Goal: Information Seeking & Learning: Learn about a topic

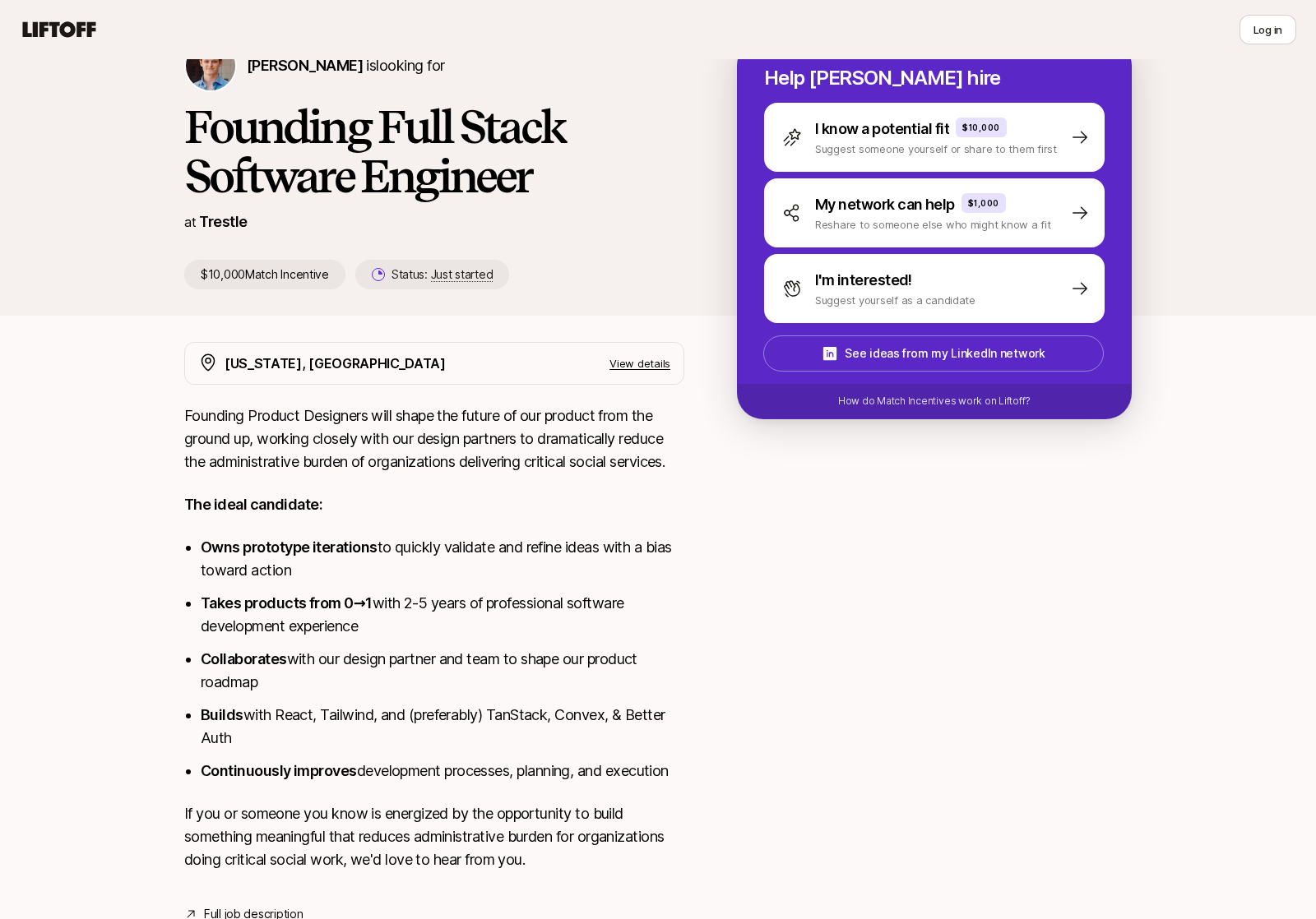
scroll to position [143, 0]
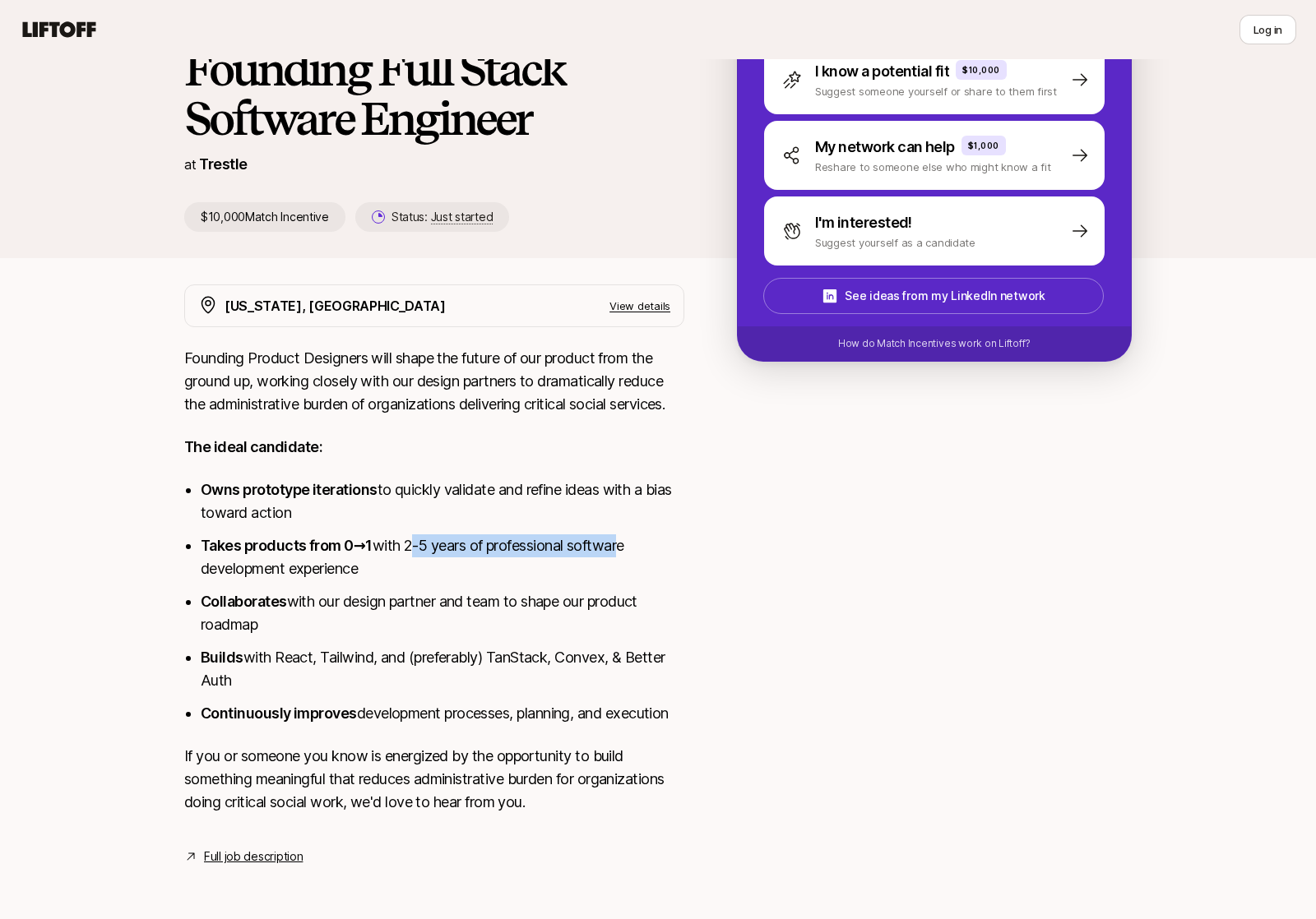
drag, startPoint x: 407, startPoint y: 545, endPoint x: 621, endPoint y: 544, distance: 214.0
click at [621, 544] on li "Takes products from 0→1 with 2-5 years of professional software development exp…" at bounding box center [442, 557] width 483 height 46
click at [586, 568] on li "Takes products from 0→1 with 2-5 years of professional software development exp…" at bounding box center [442, 557] width 483 height 46
drag, startPoint x: 296, startPoint y: 603, endPoint x: 557, endPoint y: 610, distance: 261.1
click at [546, 606] on li "Collaborates with our design partner and team to shape our product roadmap" at bounding box center [442, 613] width 483 height 46
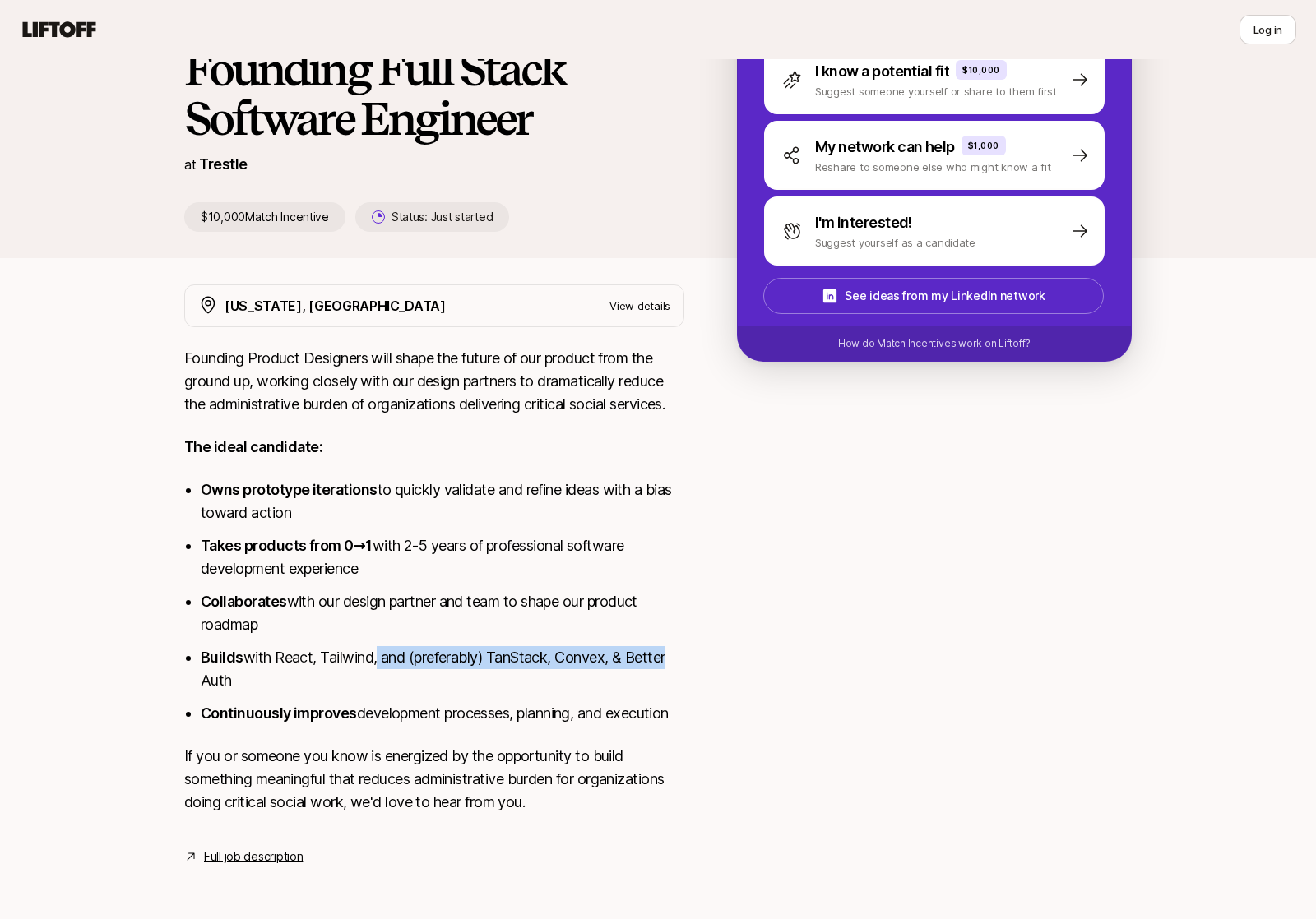
drag, startPoint x: 665, startPoint y: 659, endPoint x: 377, endPoint y: 664, distance: 288.0
click at [377, 664] on li "Builds with React, Tailwind, and (preferably) TanStack, Convex, & Better Auth" at bounding box center [442, 669] width 483 height 46
click at [271, 684] on li "Builds with React, Tailwind, and (preferably) TanStack, Convex, & Better Auth" at bounding box center [442, 669] width 483 height 46
click at [634, 305] on p "View details" at bounding box center [640, 306] width 61 height 17
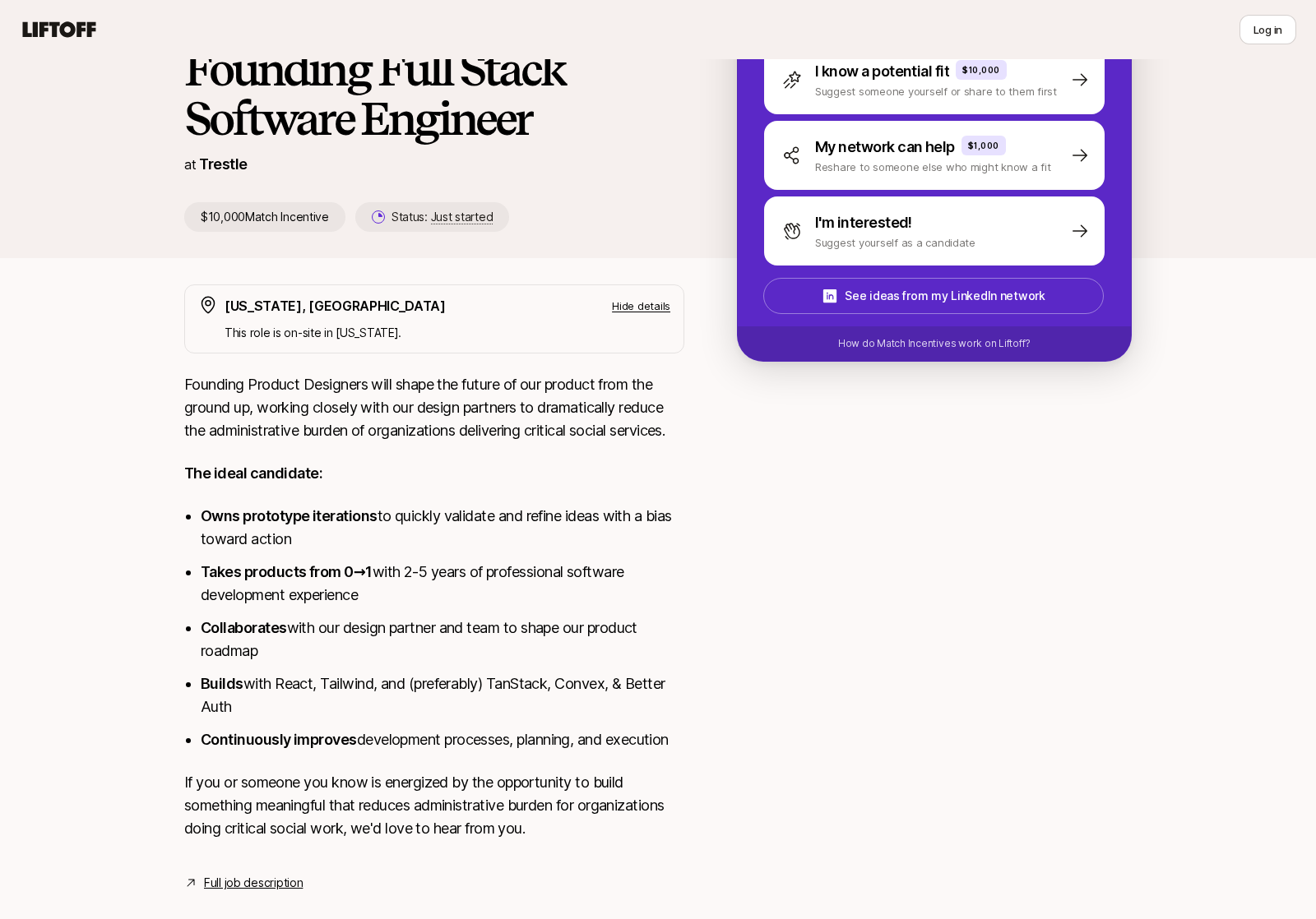
click at [634, 305] on p "Hide details" at bounding box center [641, 306] width 58 height 17
